Goal: Task Accomplishment & Management: Use online tool/utility

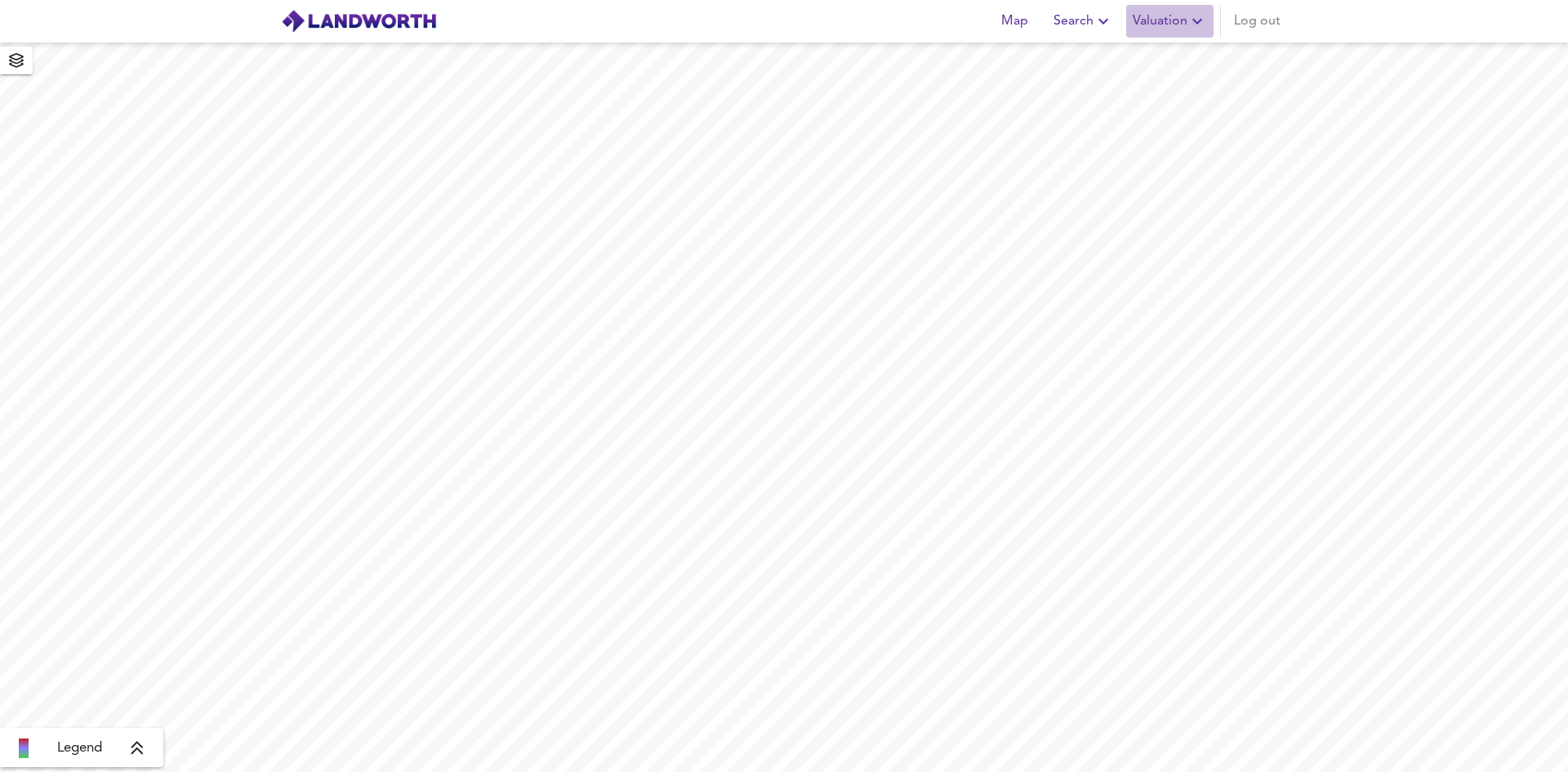
click at [1176, 27] on span "Valuation" at bounding box center [1170, 21] width 75 height 23
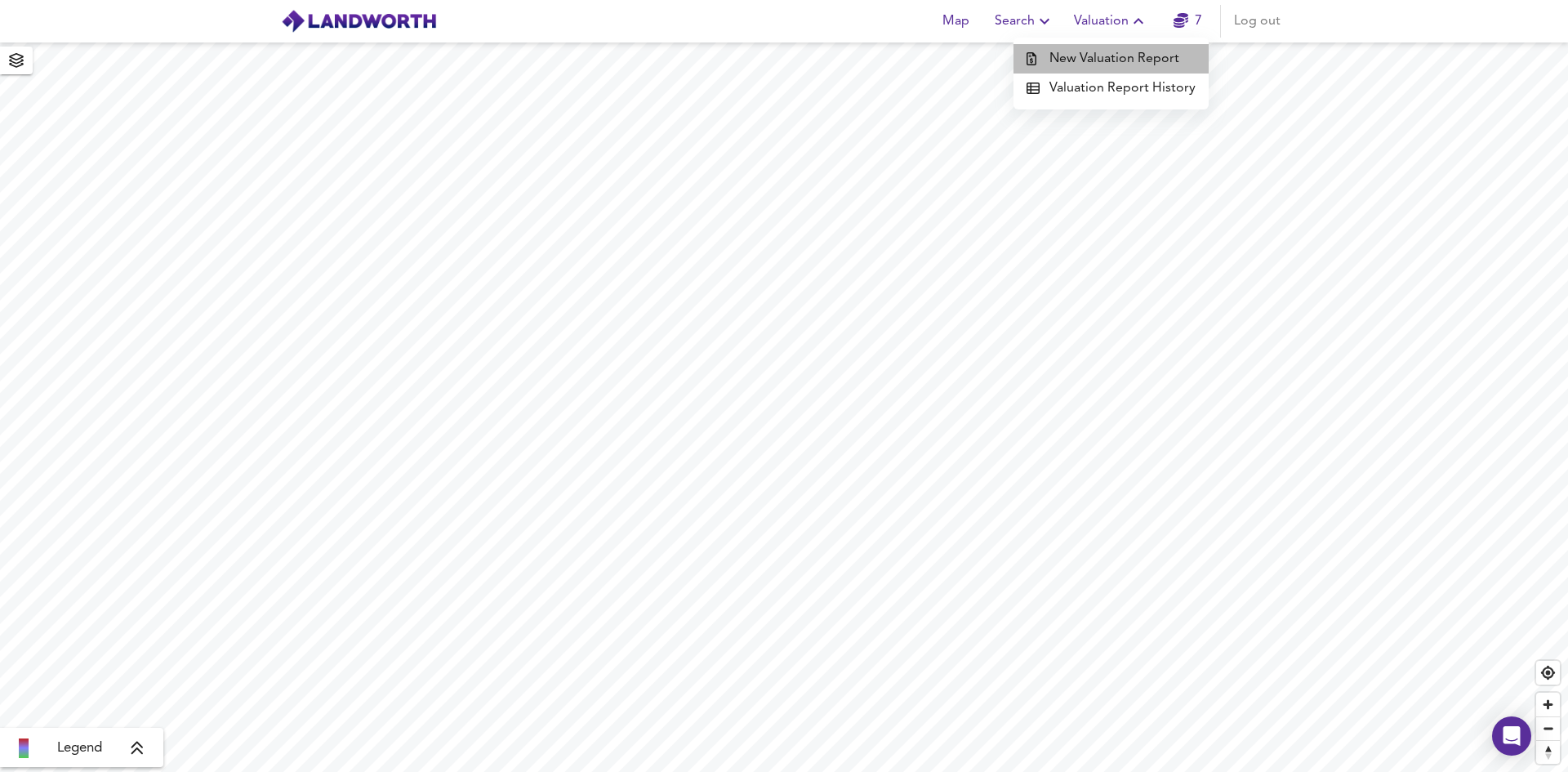
click at [1160, 55] on li "New Valuation Report" at bounding box center [1111, 58] width 195 height 30
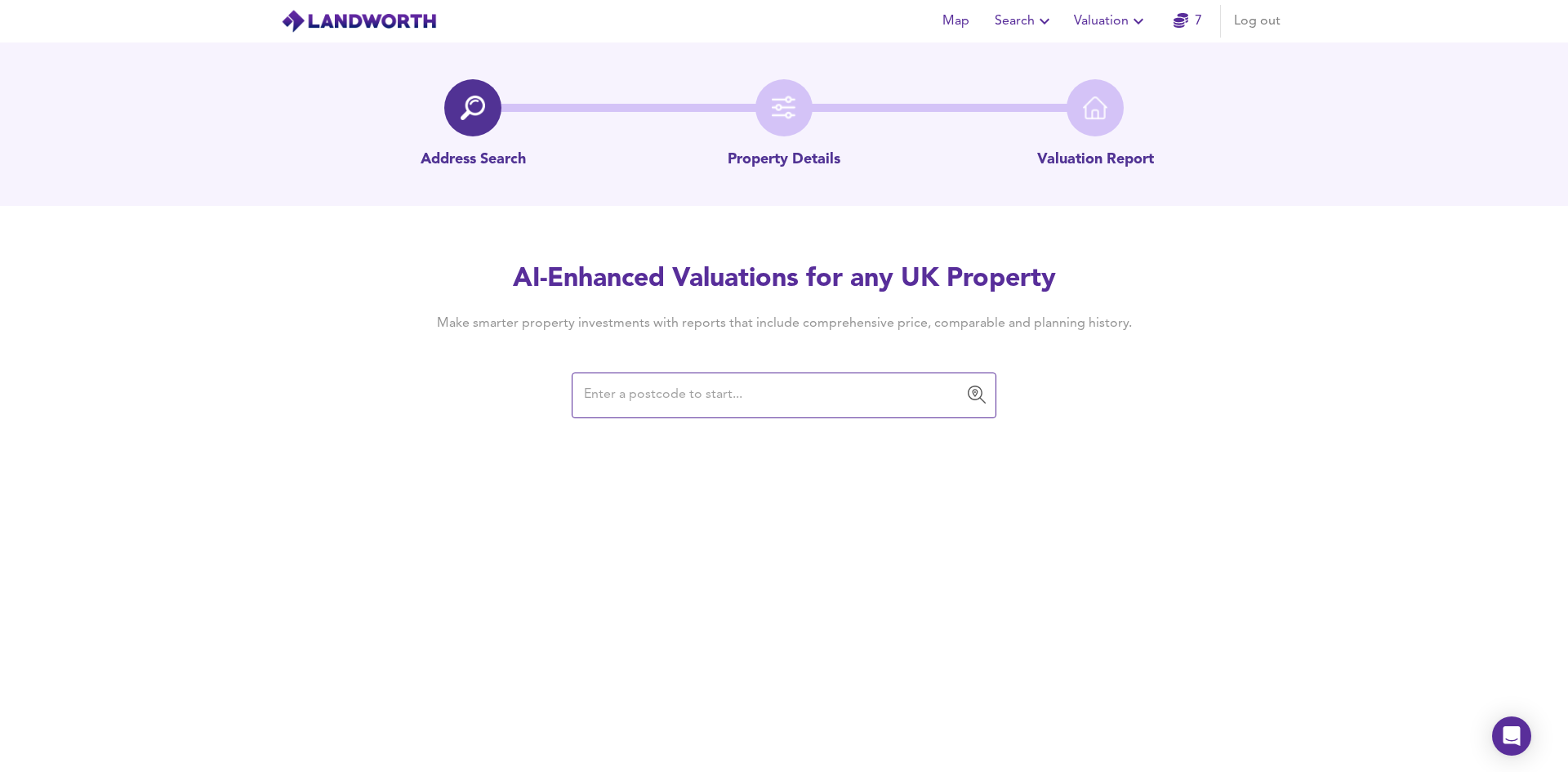
click at [852, 390] on input "text" at bounding box center [772, 395] width 385 height 31
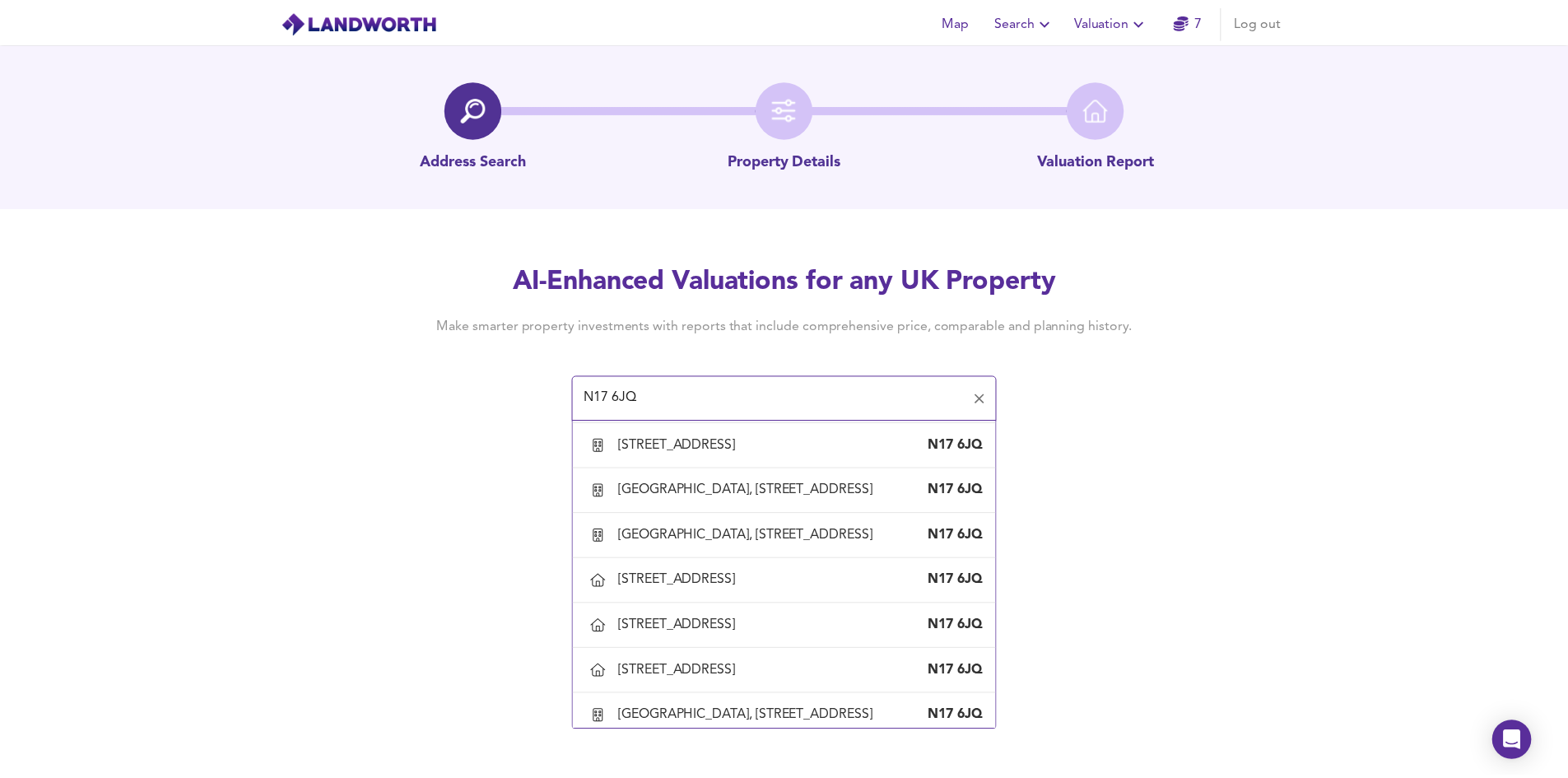
scroll to position [411, 0]
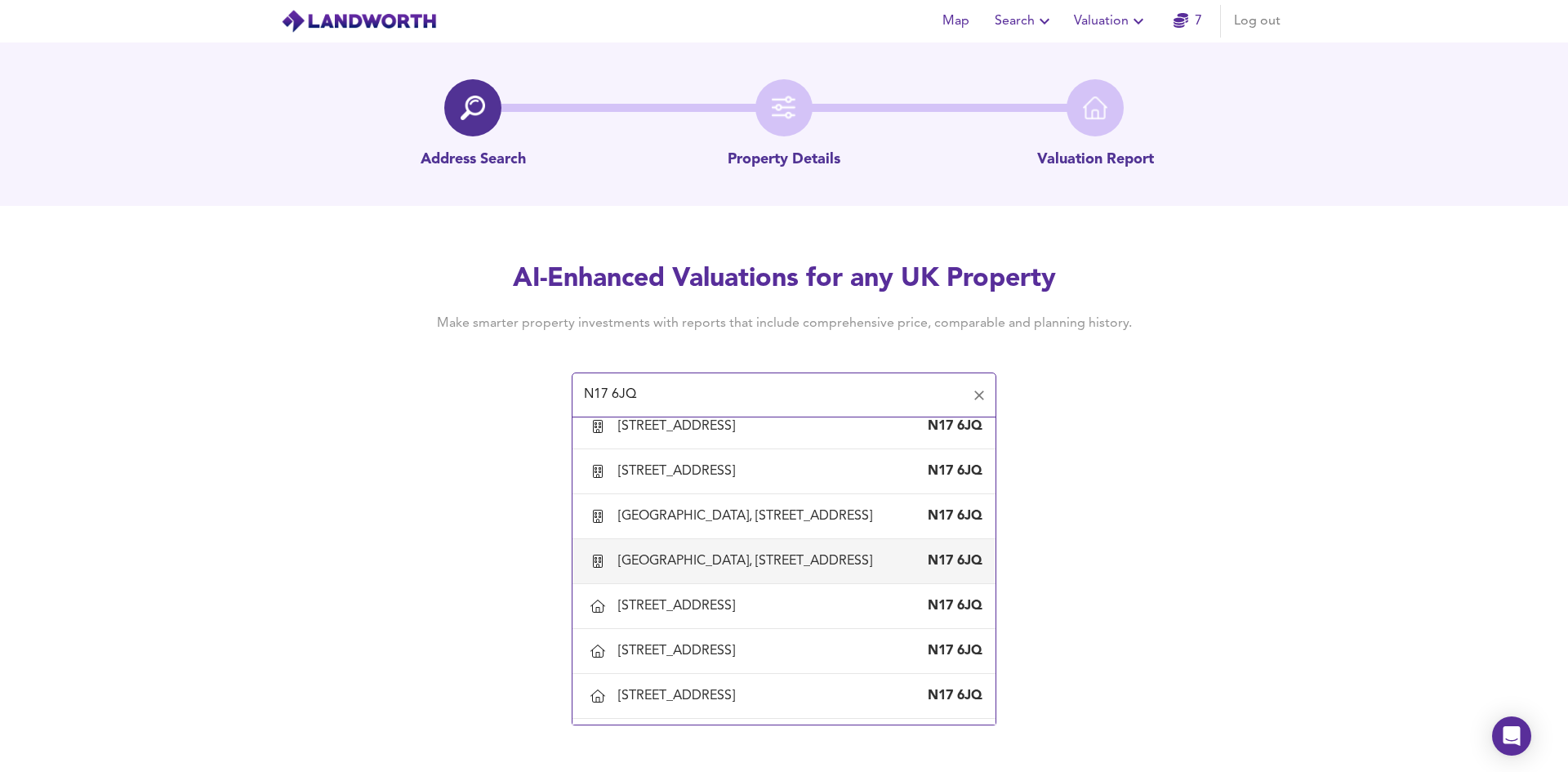
click at [668, 570] on div "[GEOGRAPHIC_DATA], [STREET_ADDRESS]" at bounding box center [748, 560] width 261 height 18
type input "[GEOGRAPHIC_DATA], [STREET_ADDRESS]"
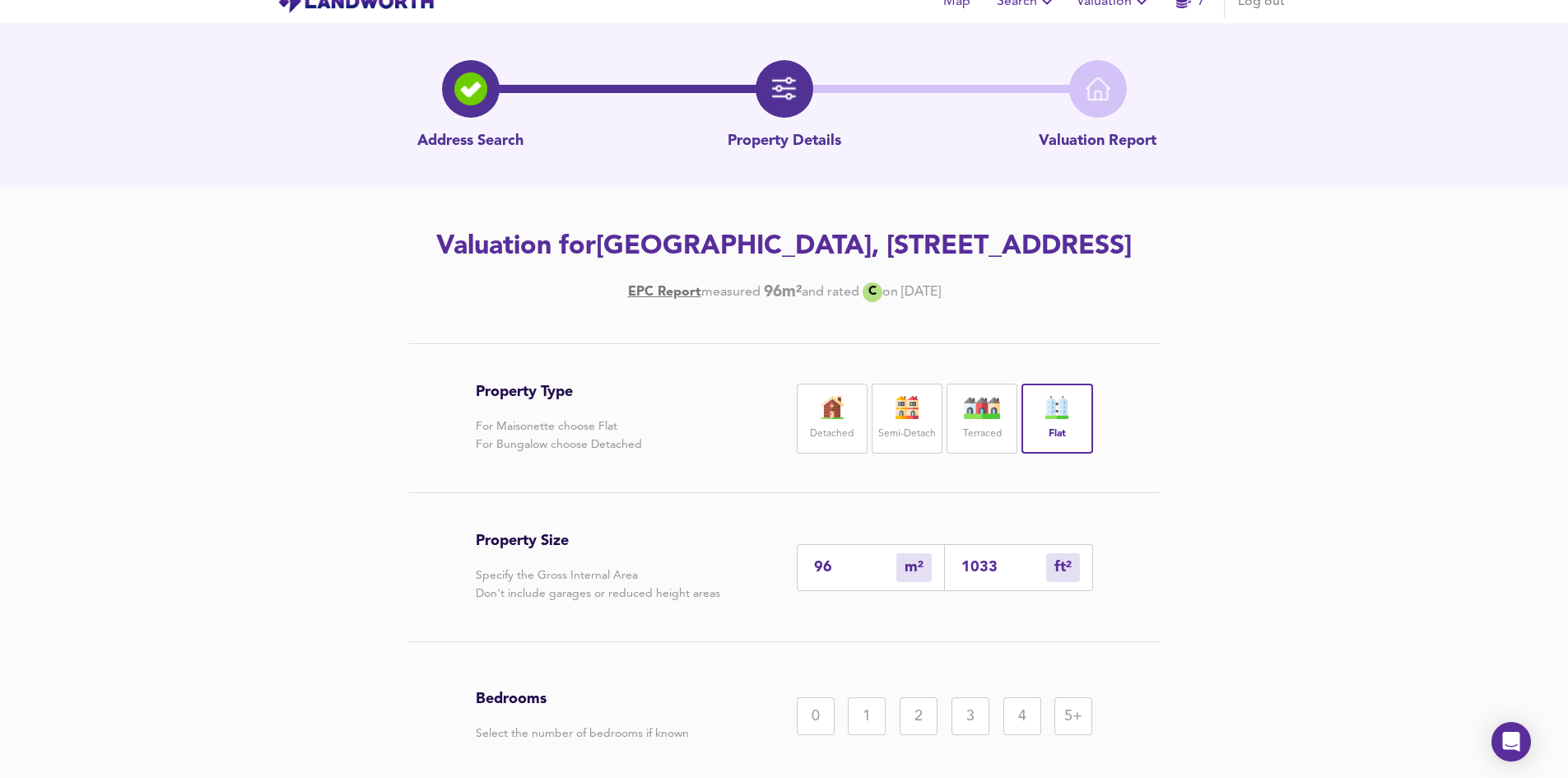
scroll to position [165, 0]
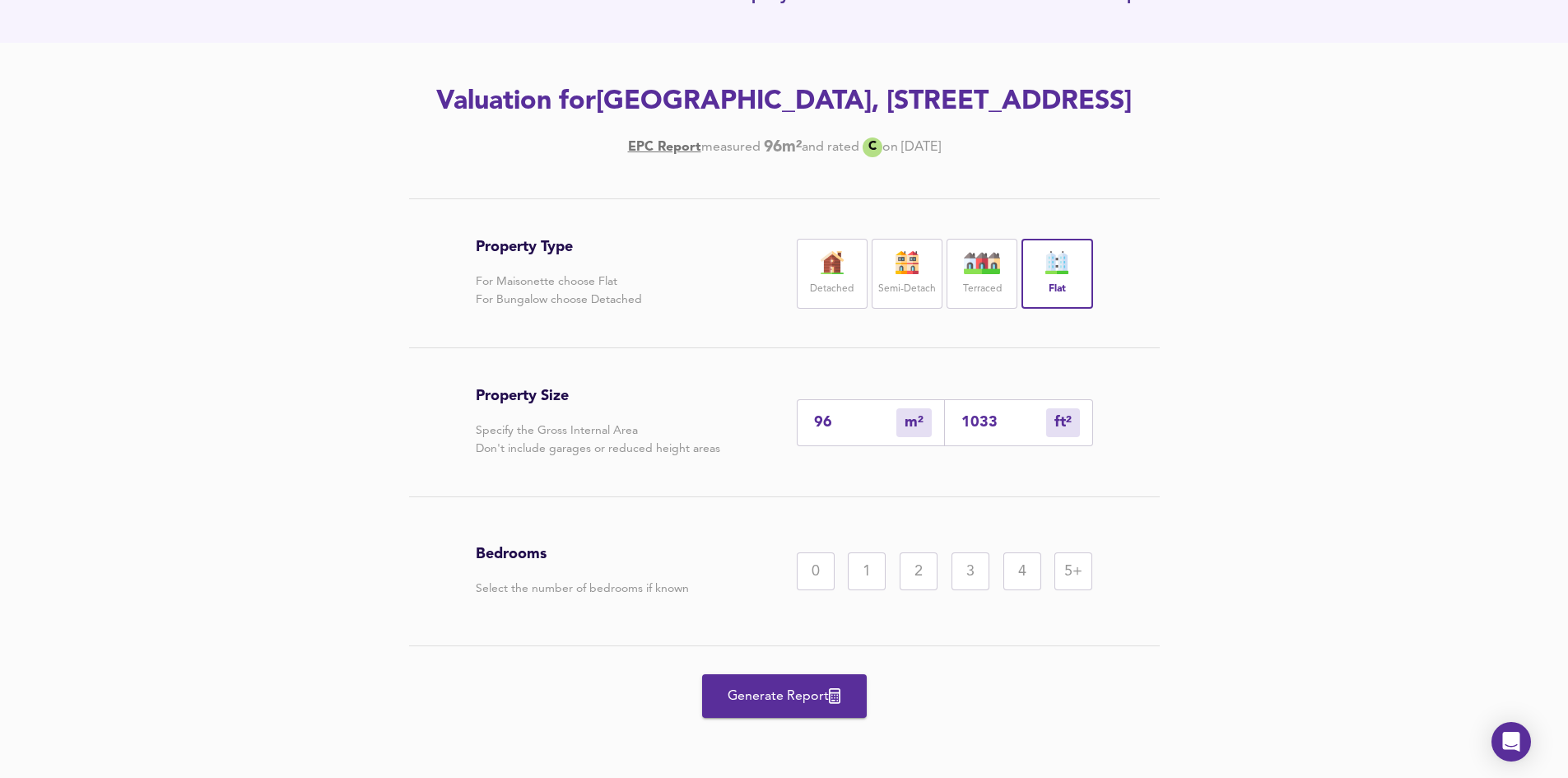
click at [918, 590] on div "2" at bounding box center [918, 570] width 38 height 38
click at [727, 708] on span "Generate Report" at bounding box center [784, 696] width 131 height 23
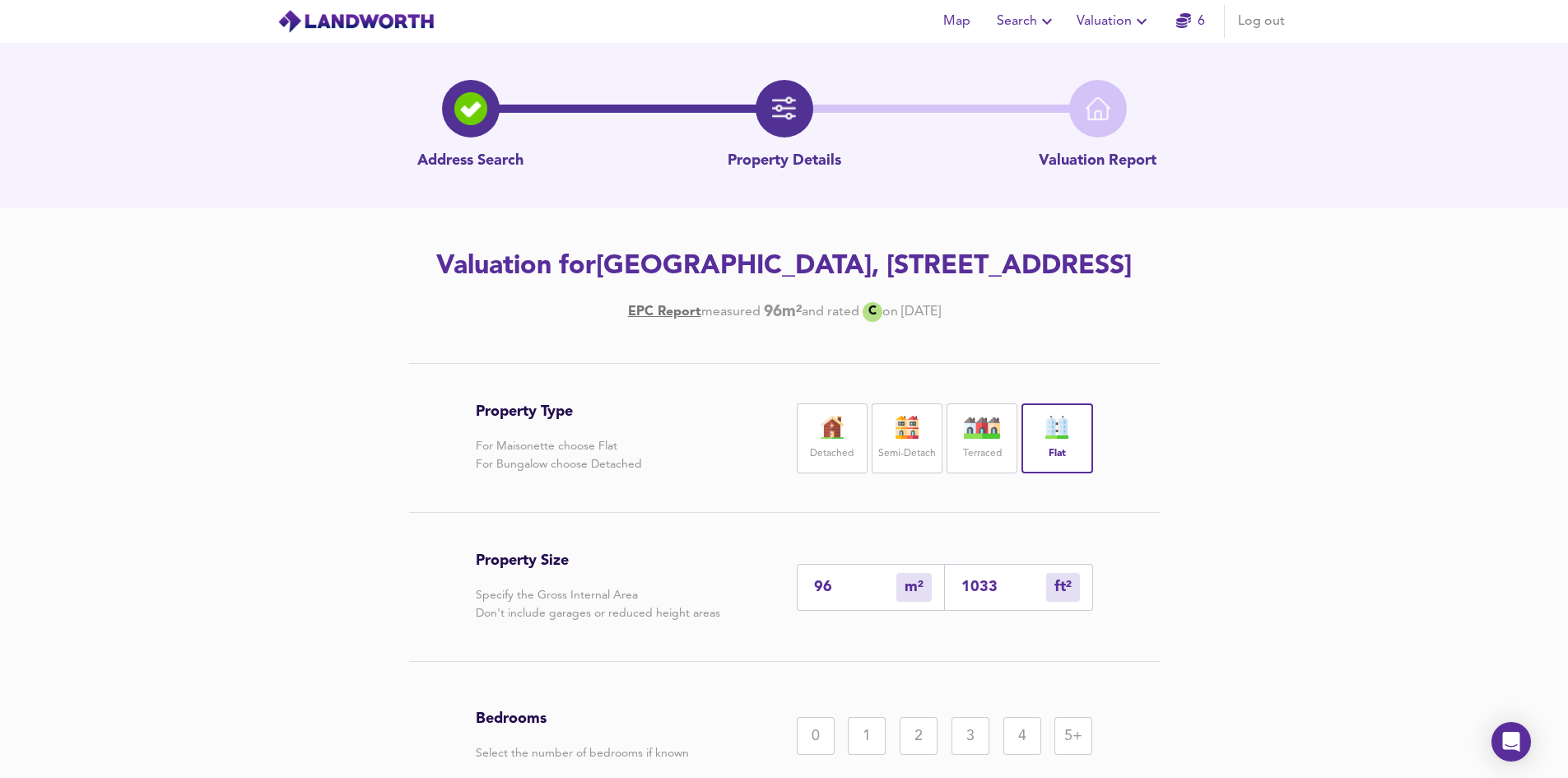
scroll to position [165, 0]
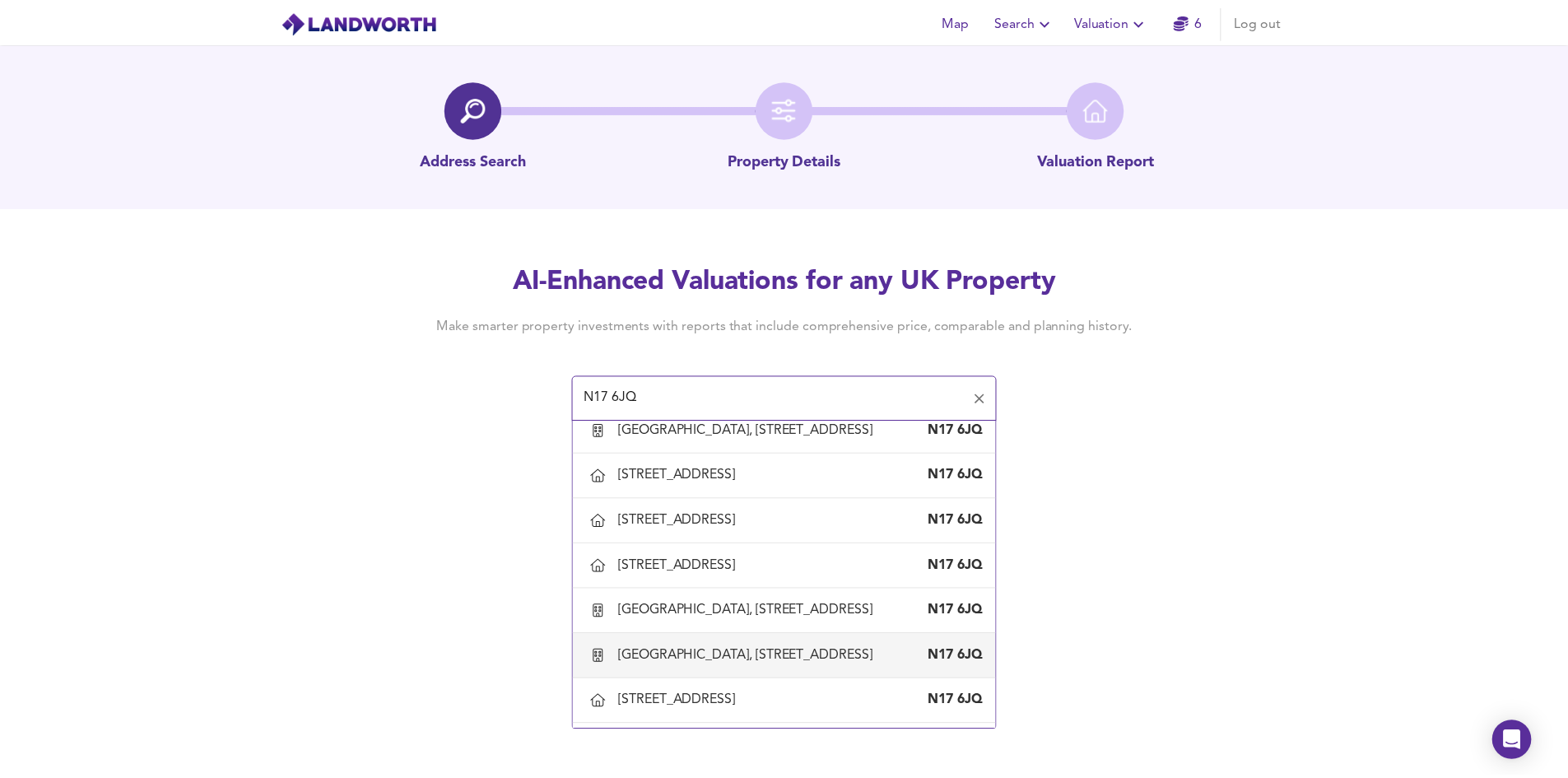
scroll to position [494, 0]
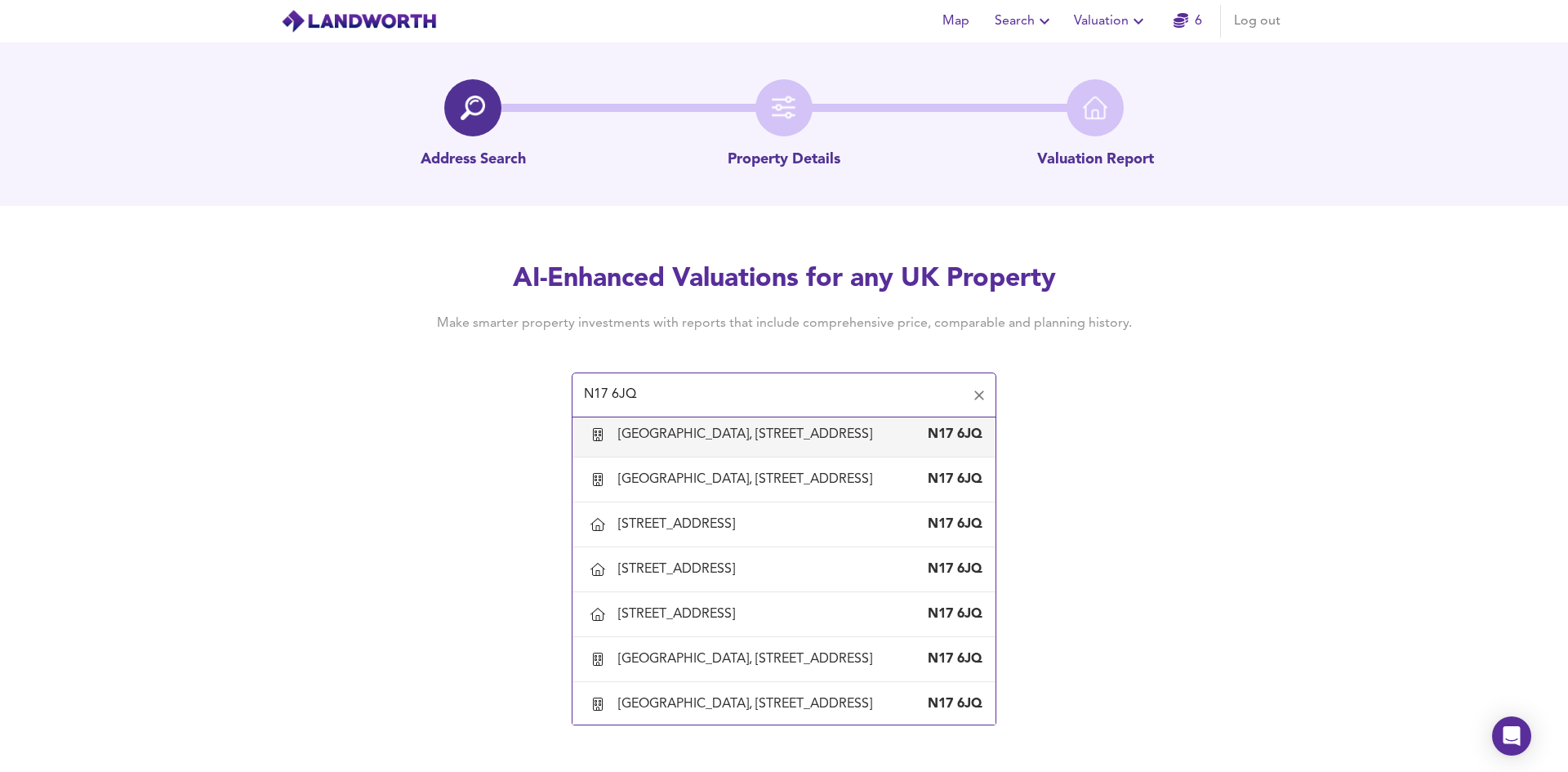
click at [692, 443] on div "[GEOGRAPHIC_DATA], [STREET_ADDRESS]" at bounding box center [748, 434] width 261 height 18
type input "[GEOGRAPHIC_DATA], [STREET_ADDRESS]"
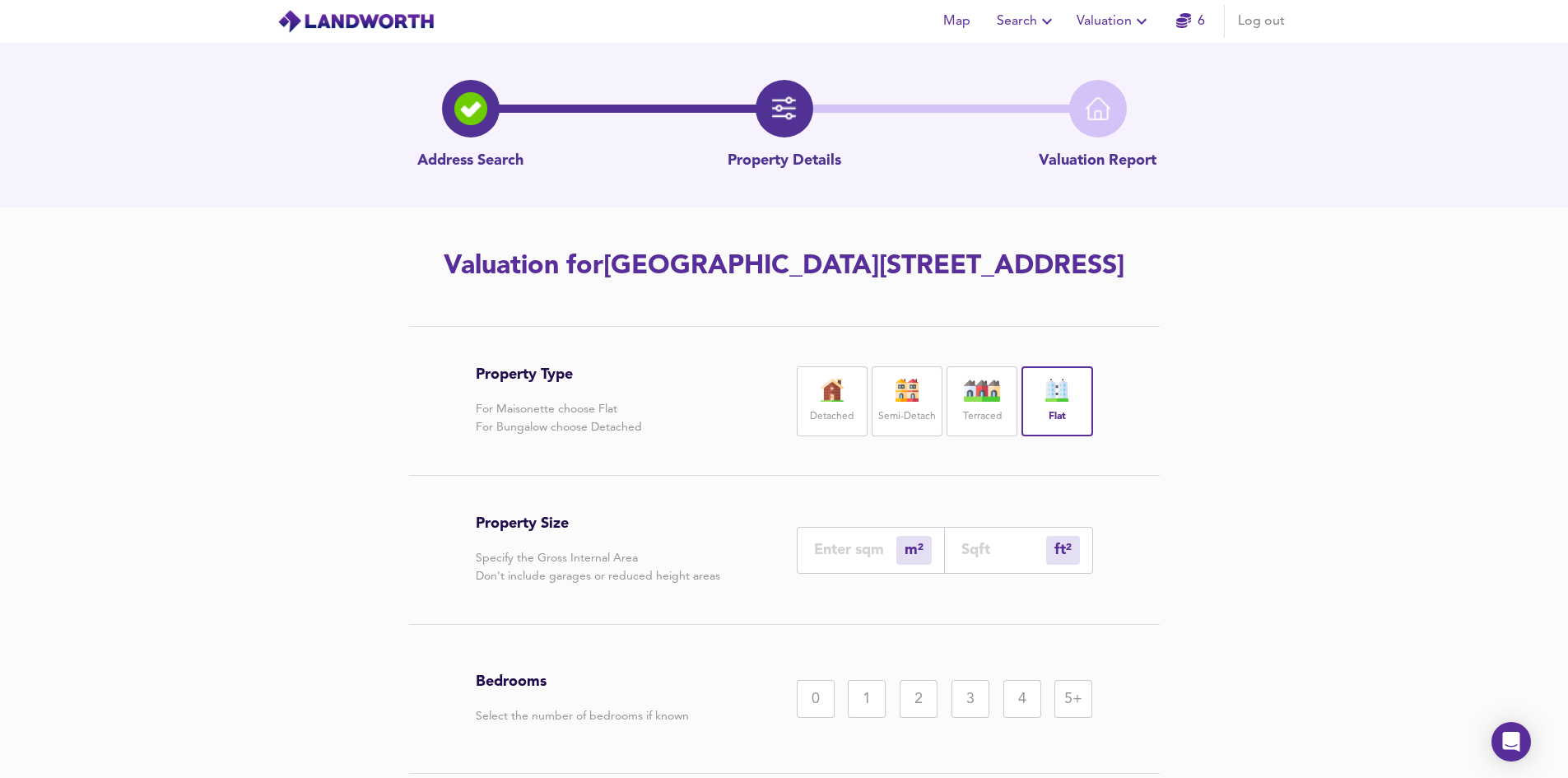
click at [868, 573] on div "m² sqm" at bounding box center [870, 550] width 148 height 47
click at [832, 558] on input "number" at bounding box center [854, 549] width 82 height 17
type input "5"
type input "54"
type input "57"
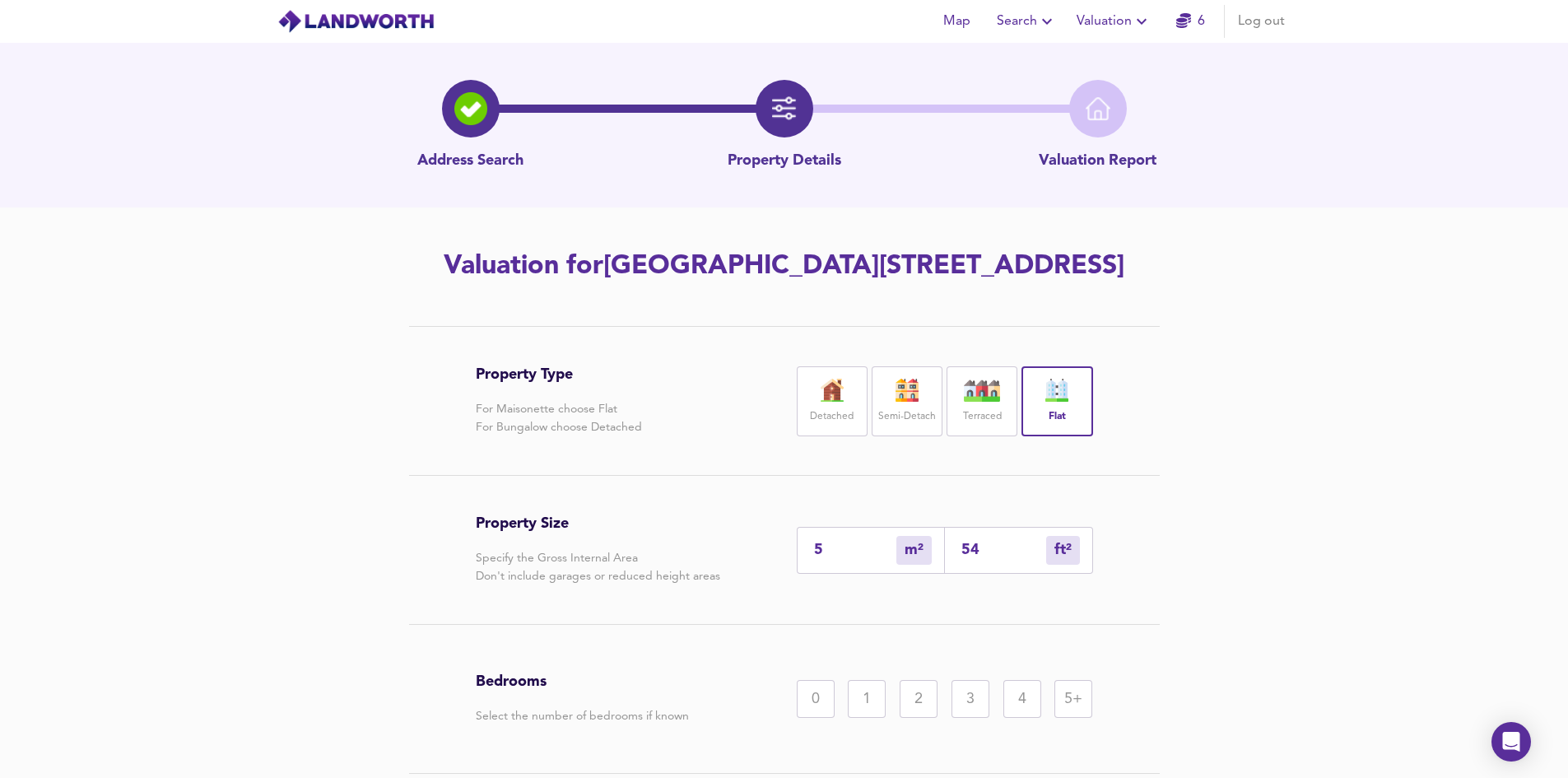
type input "614"
type input "57"
click at [911, 717] on div "2" at bounding box center [918, 698] width 38 height 38
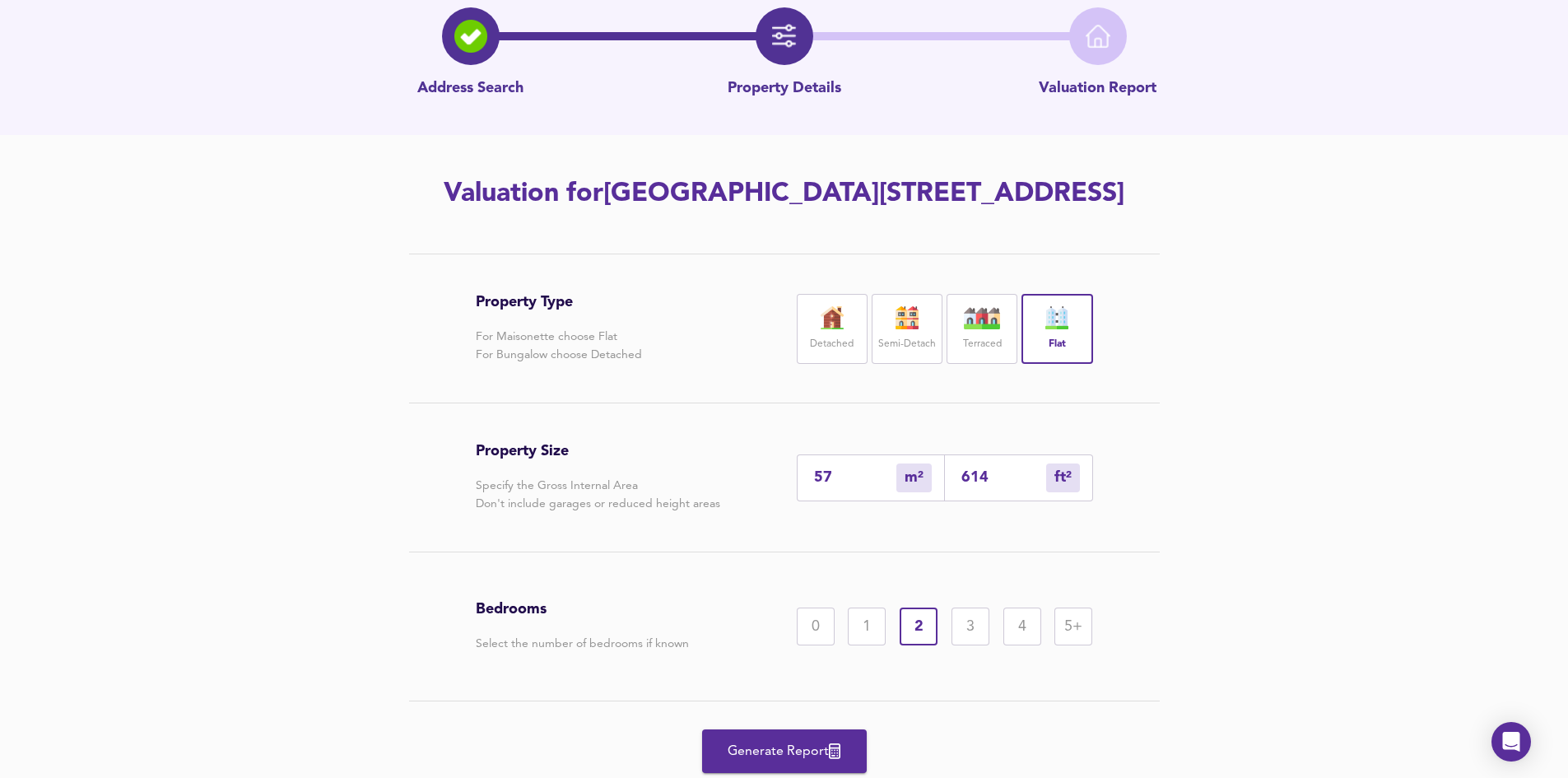
scroll to position [165, 0]
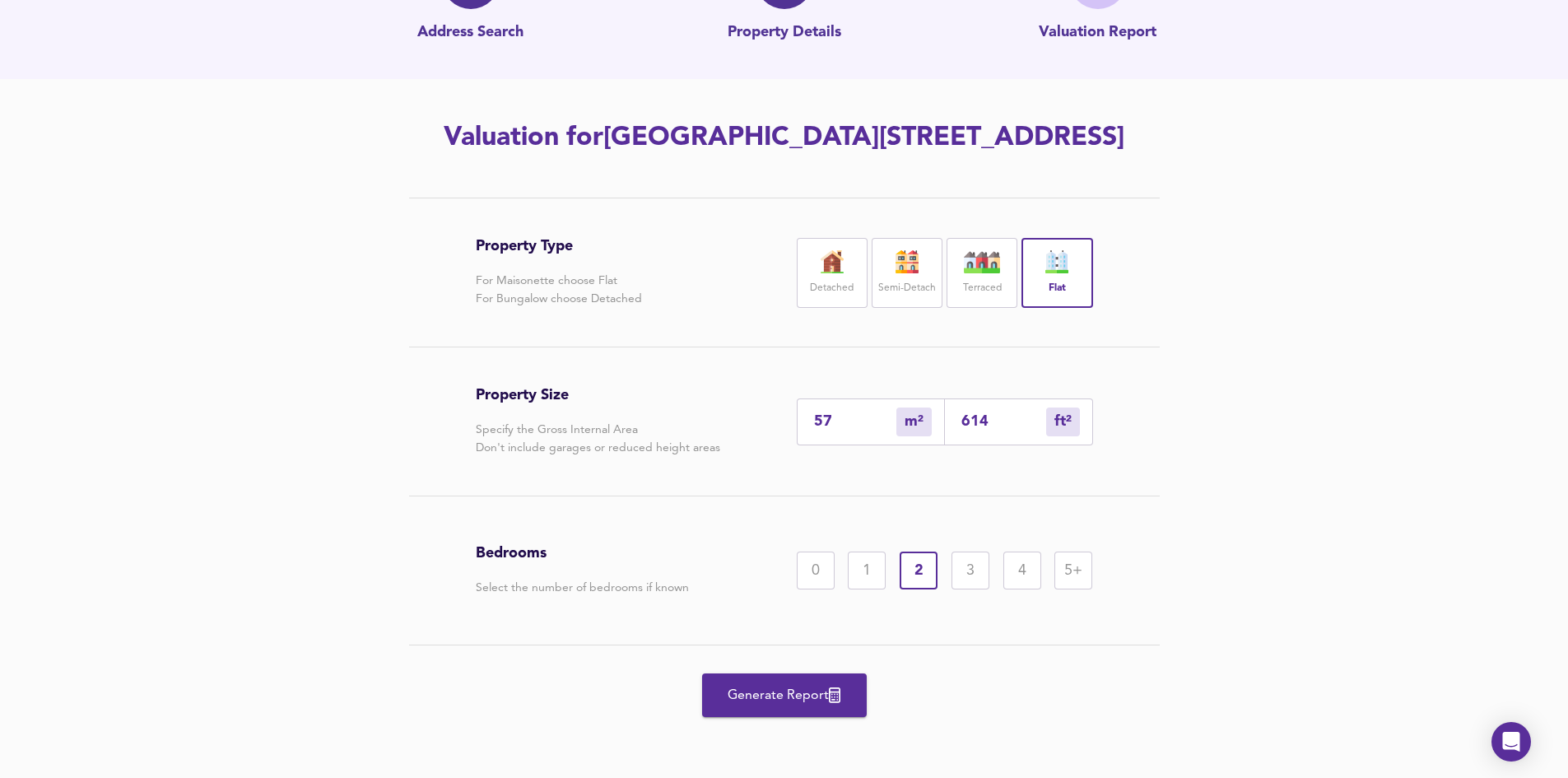
click at [819, 689] on span "Generate Report" at bounding box center [784, 696] width 131 height 23
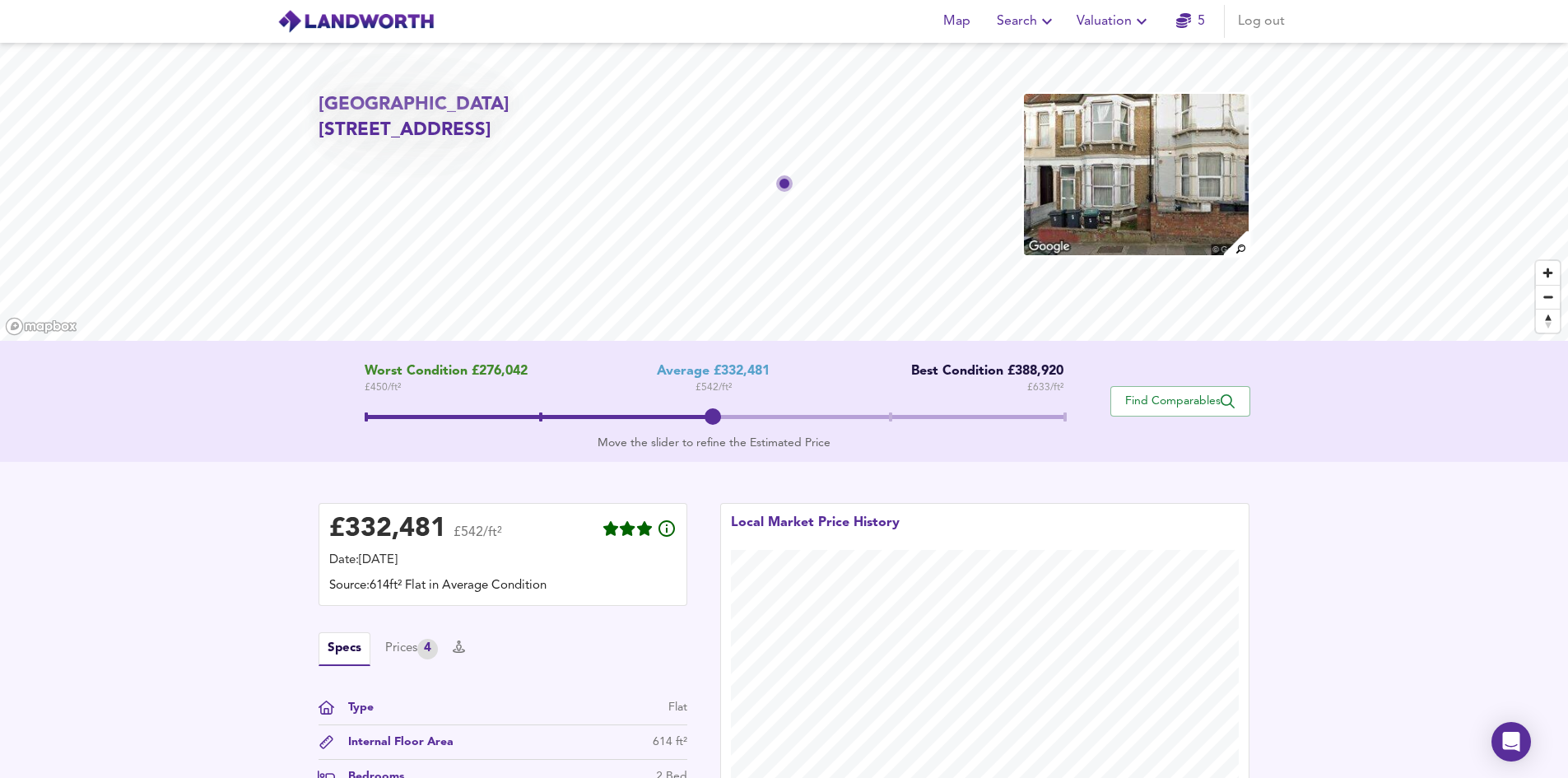
scroll to position [165, 0]
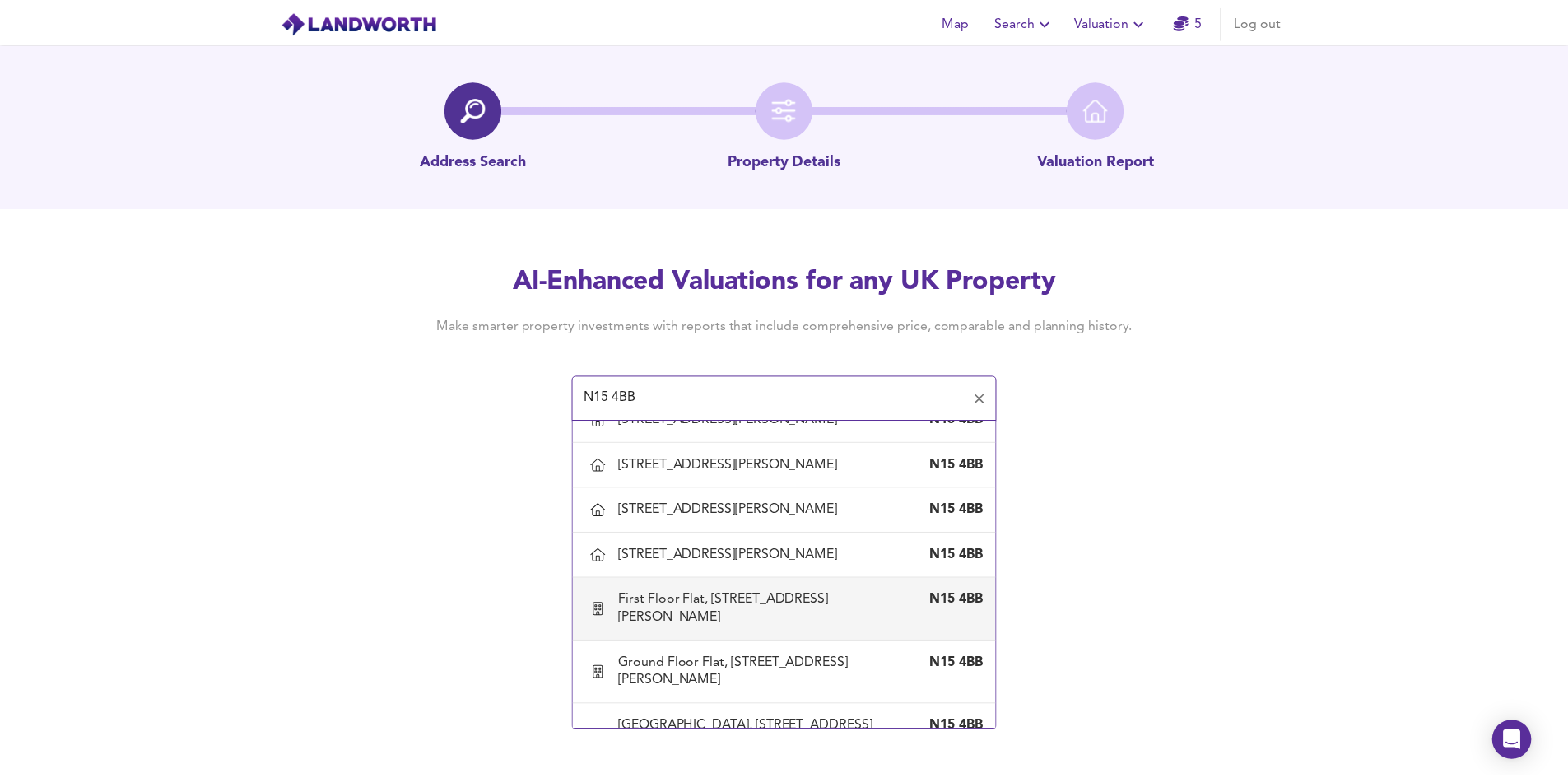
scroll to position [1691, 0]
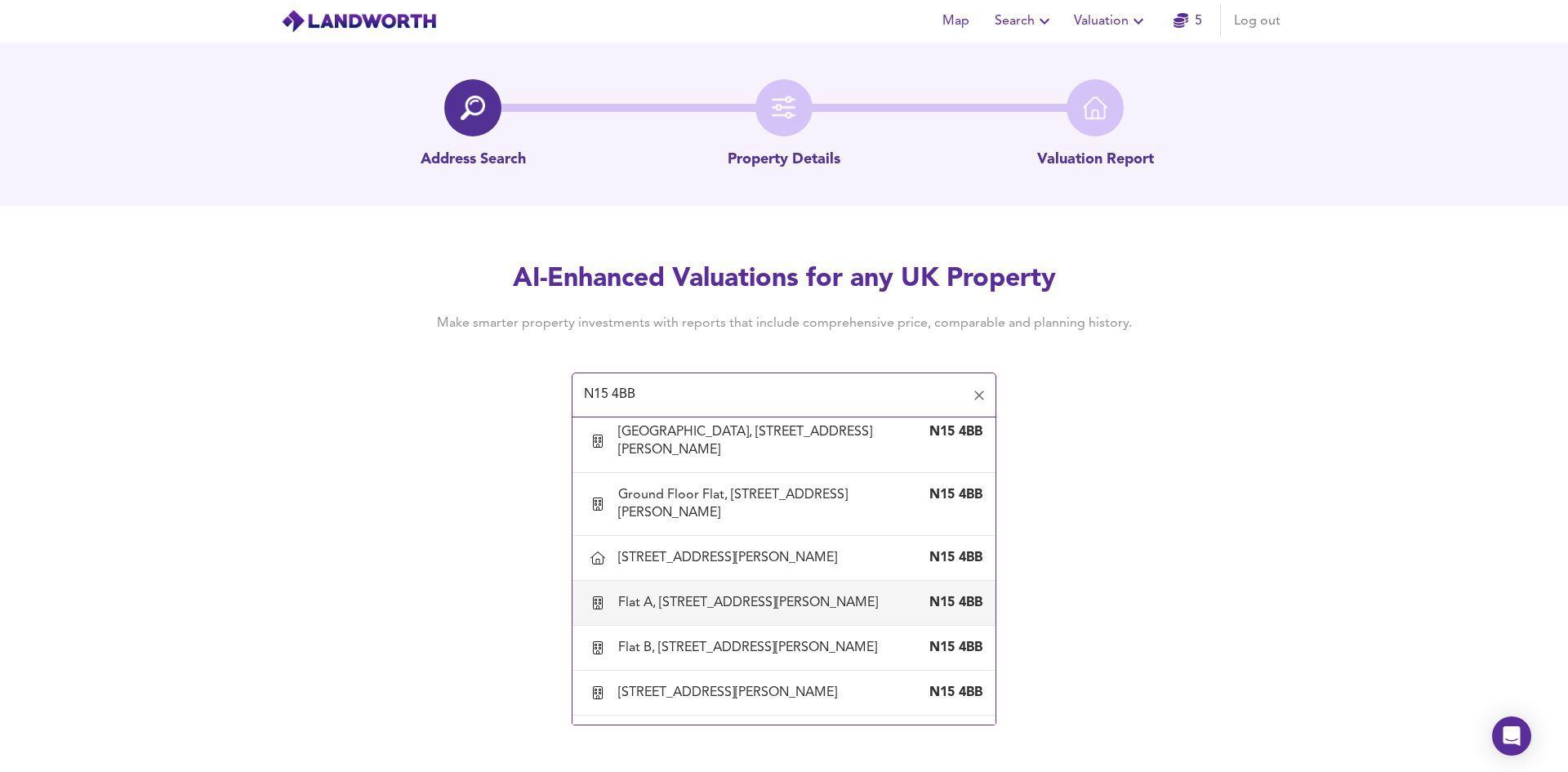
click at [688, 594] on div "Flat A, [STREET_ADDRESS][PERSON_NAME]" at bounding box center [751, 602] width 266 height 18
type input "Flat A, [STREET_ADDRESS][PERSON_NAME]"
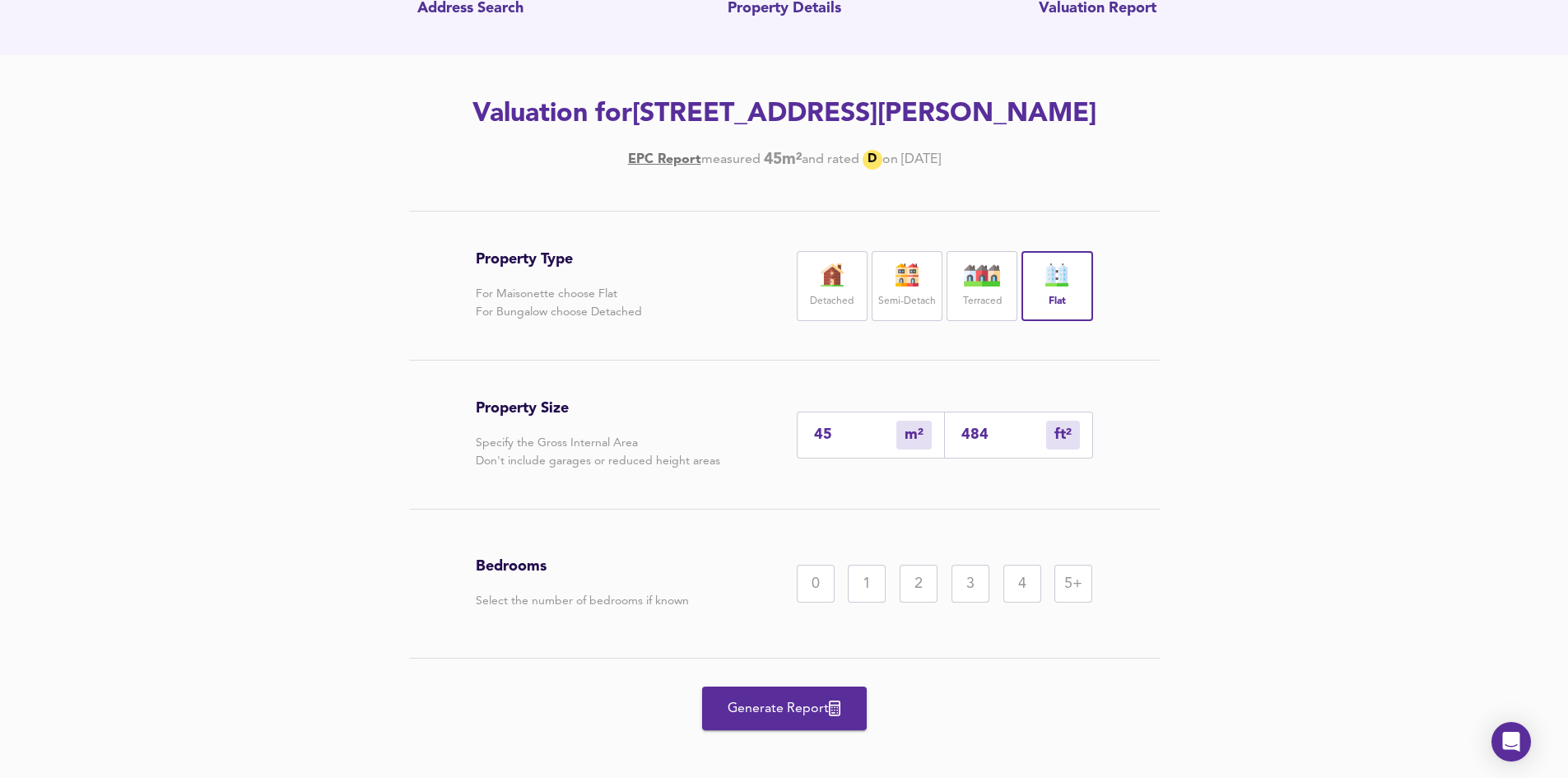
scroll to position [165, 0]
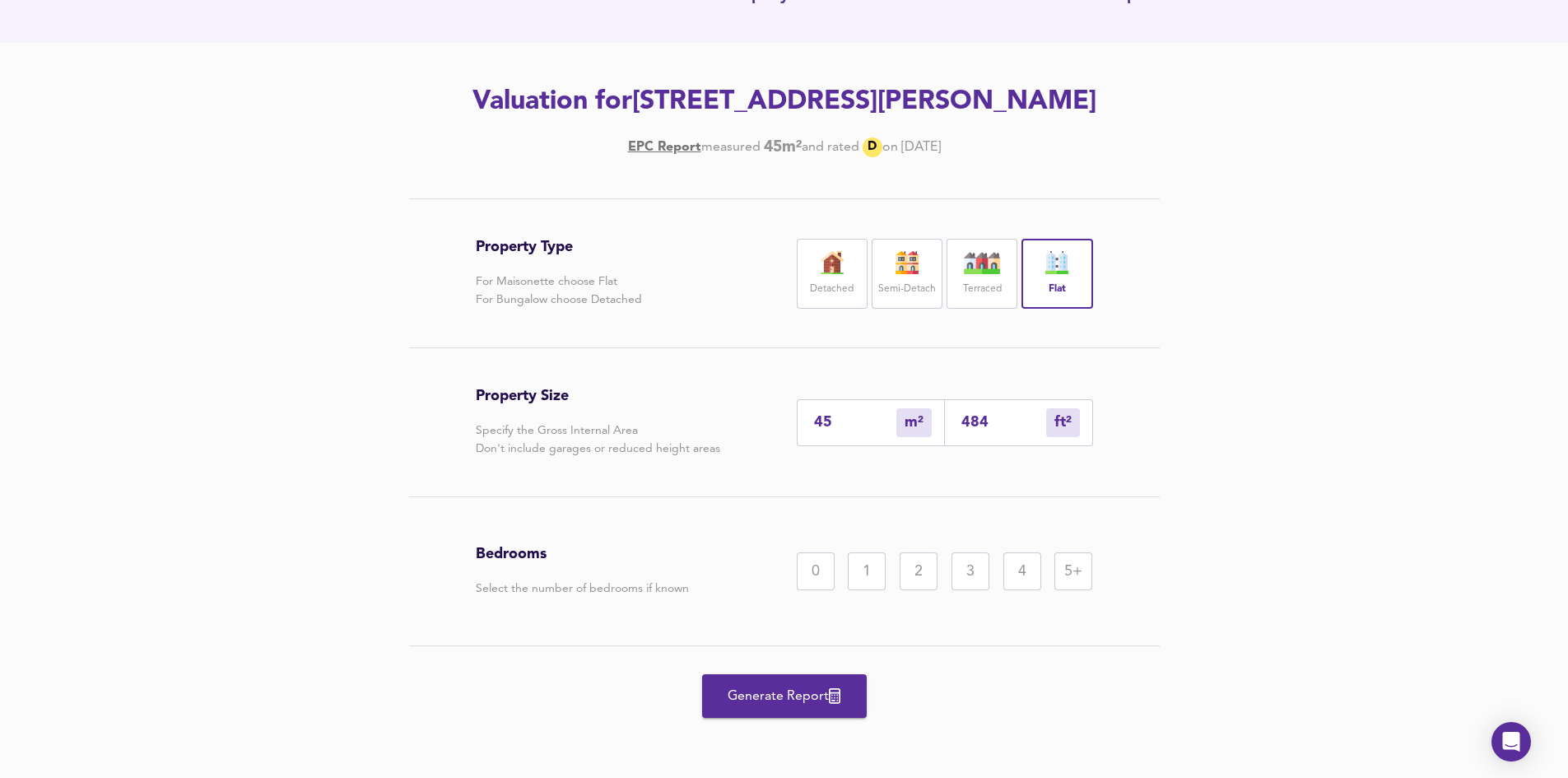
click at [924, 573] on div "2" at bounding box center [918, 570] width 38 height 38
click at [828, 692] on span "Generate Report" at bounding box center [784, 696] width 131 height 23
